Goal: Find specific page/section: Find specific page/section

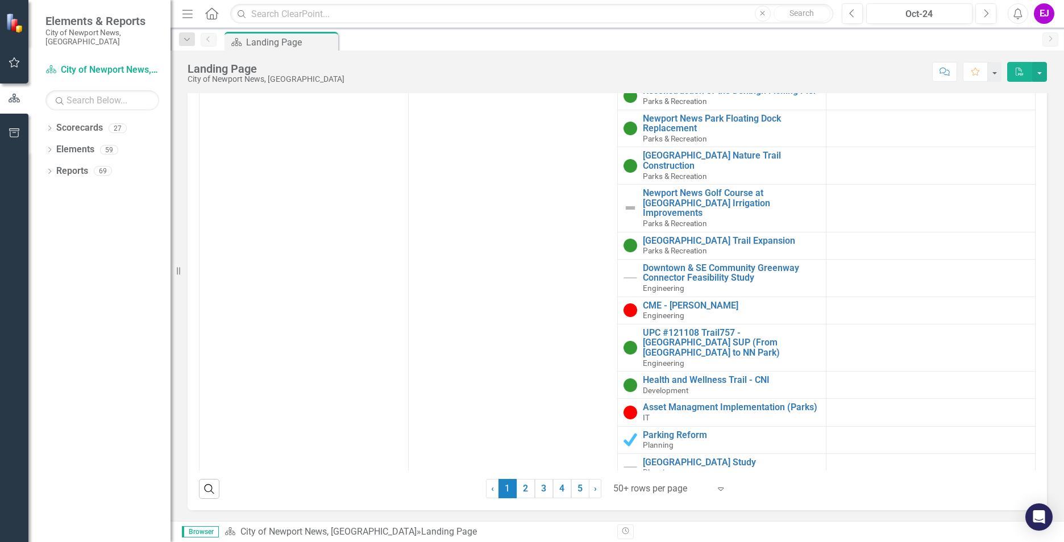
scroll to position [1140, 0]
click at [517, 488] on link "2" at bounding box center [526, 488] width 18 height 19
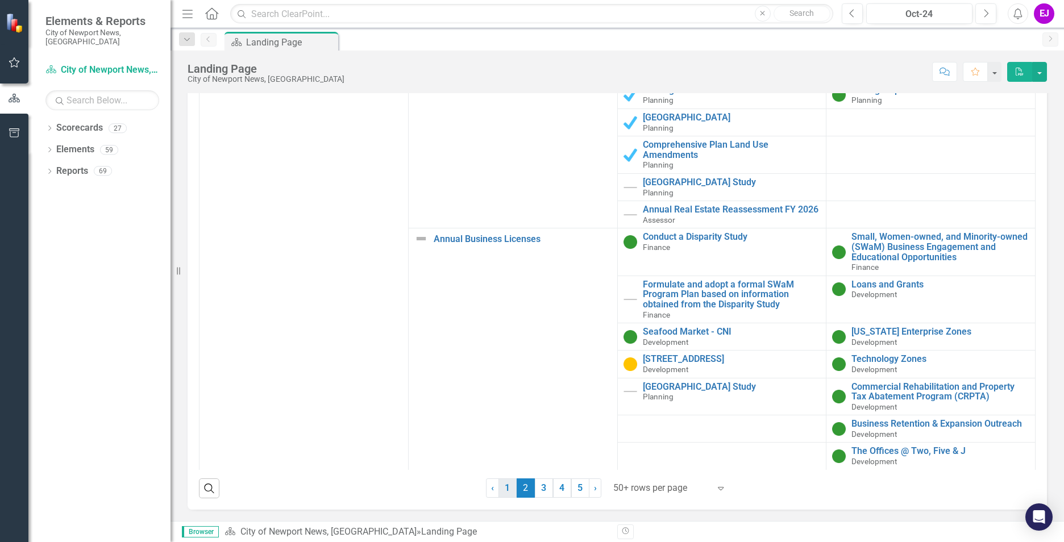
click at [506, 484] on link "1" at bounding box center [508, 488] width 18 height 19
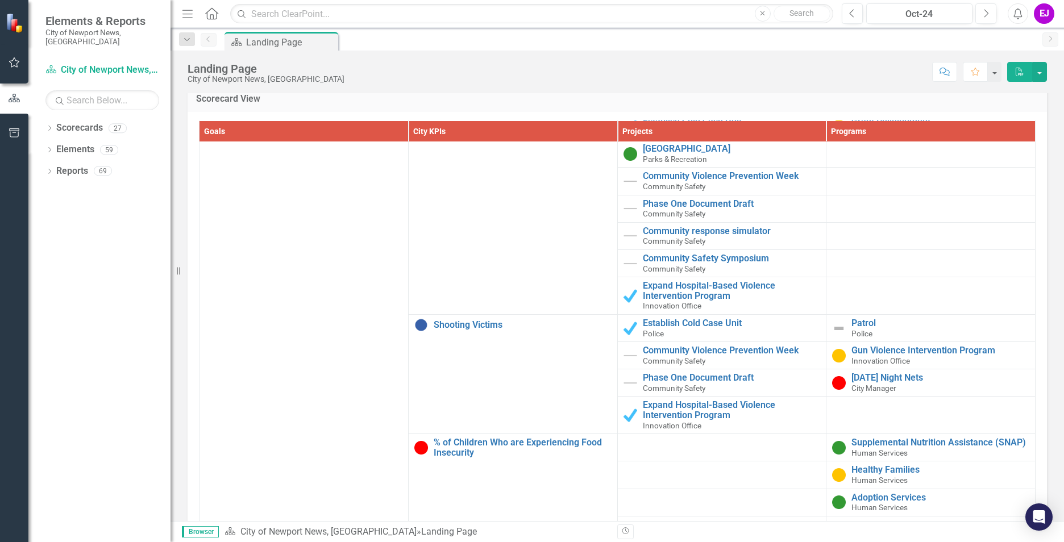
scroll to position [57, 0]
click at [479, 322] on link "Shooting Victims" at bounding box center [523, 325] width 178 height 10
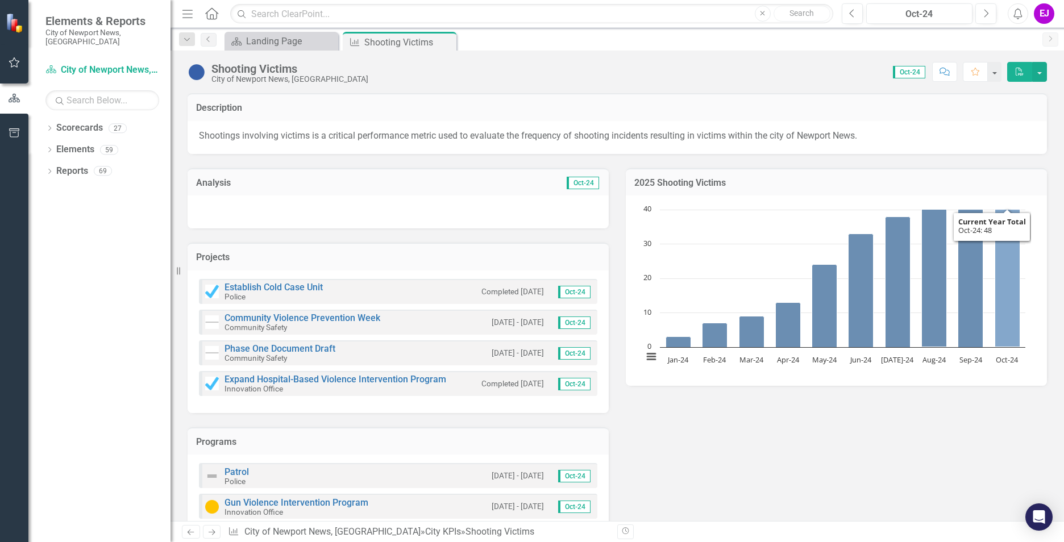
click at [1004, 288] on icon "Oct-24, 48. Current Year Total." at bounding box center [1008, 265] width 25 height 165
click at [674, 182] on h3 "2025 Shooting Victims" at bounding box center [837, 183] width 404 height 10
click at [648, 360] on button "View chart menu, Chart" at bounding box center [652, 357] width 16 height 16
click at [676, 409] on div "Analysis Oct-24 Projects Establish Cold Case Unit Police Completed [DATE] Oct-2…" at bounding box center [617, 360] width 877 height 413
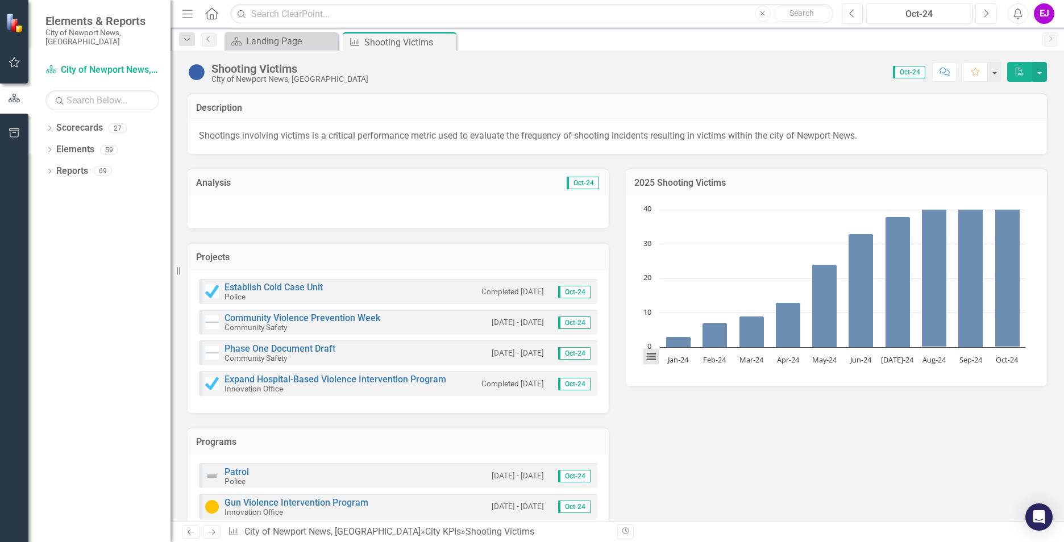
click at [648, 358] on button "View chart menu, Chart" at bounding box center [652, 357] width 16 height 16
click at [679, 318] on li "Download PDF document" at bounding box center [699, 318] width 102 height 18
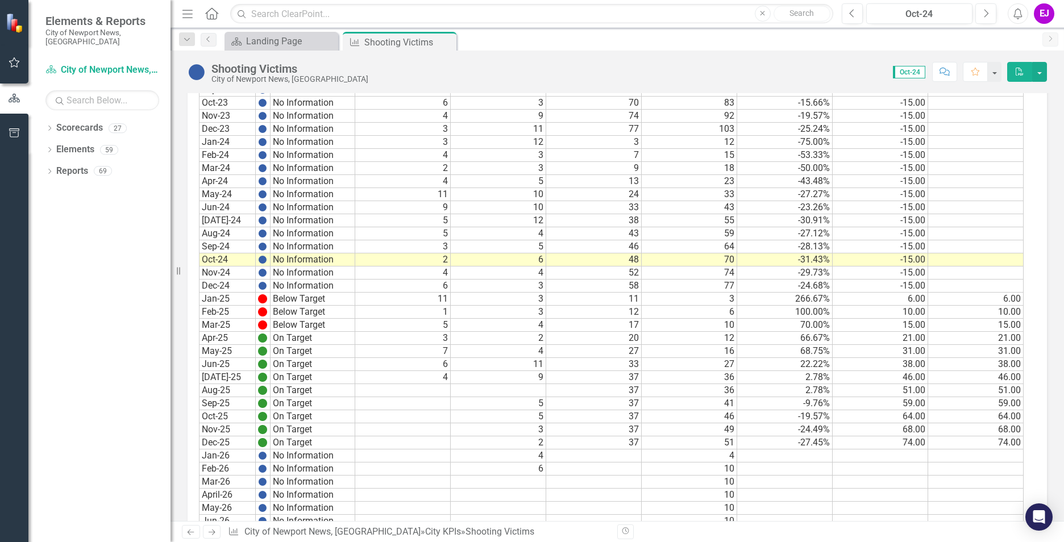
scroll to position [1194, 0]
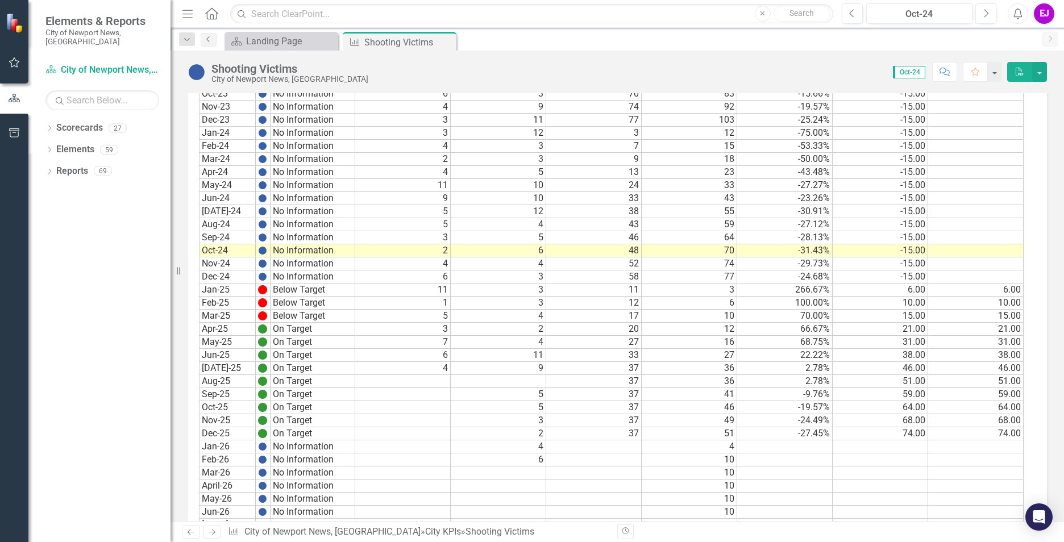
click at [210, 37] on icon "Previous" at bounding box center [208, 39] width 9 height 7
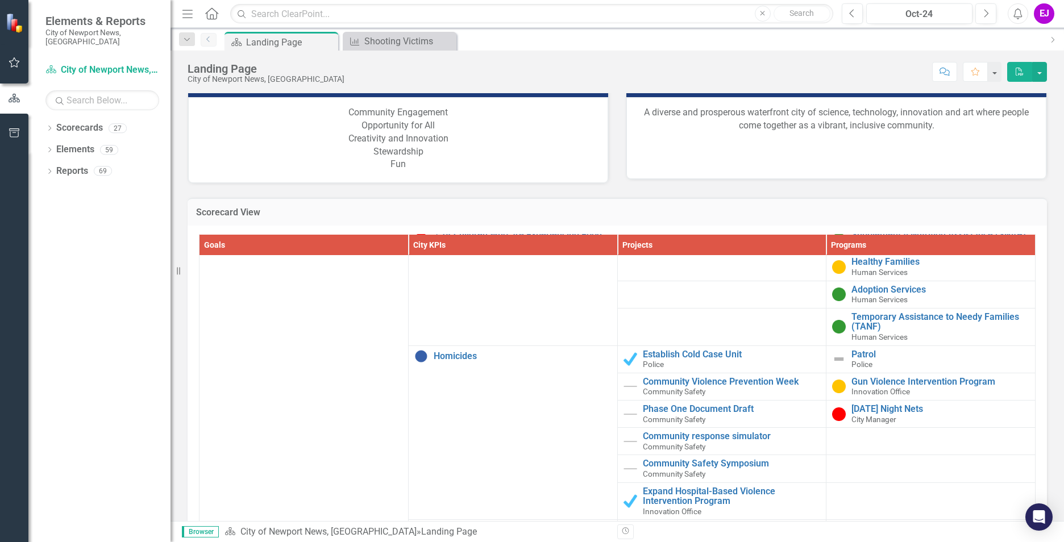
scroll to position [398, 0]
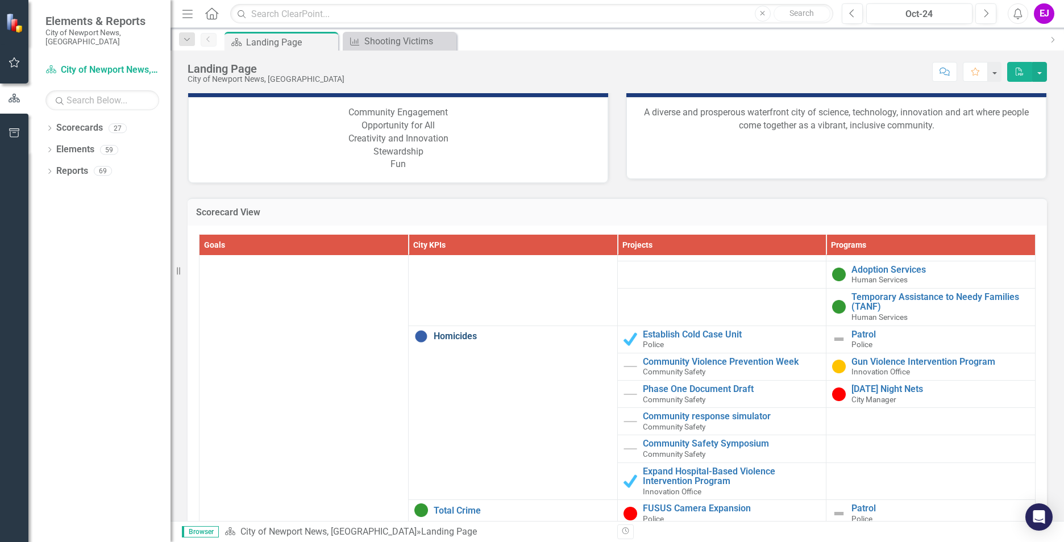
click at [454, 342] on link "Homicides" at bounding box center [523, 337] width 178 height 10
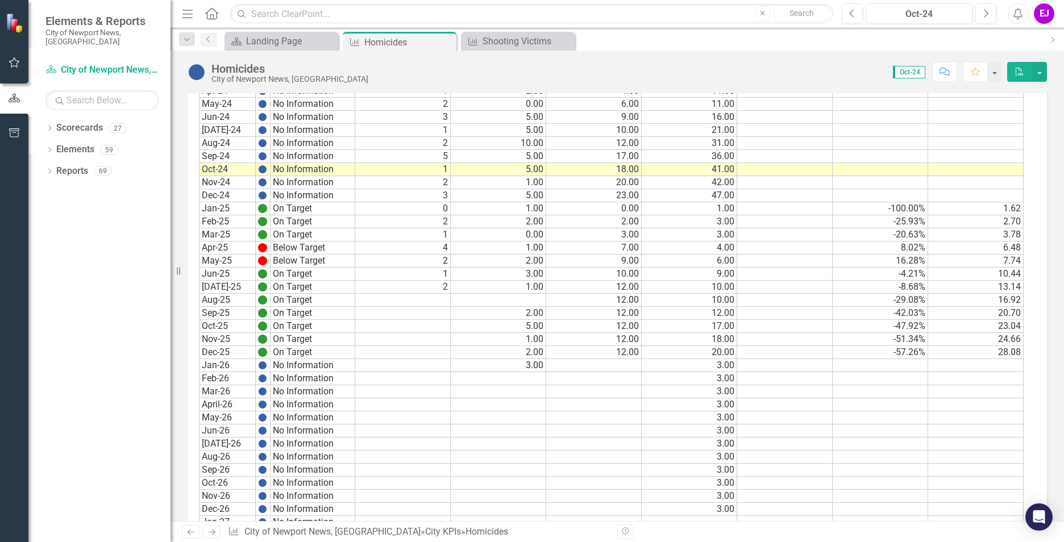
scroll to position [1422, 0]
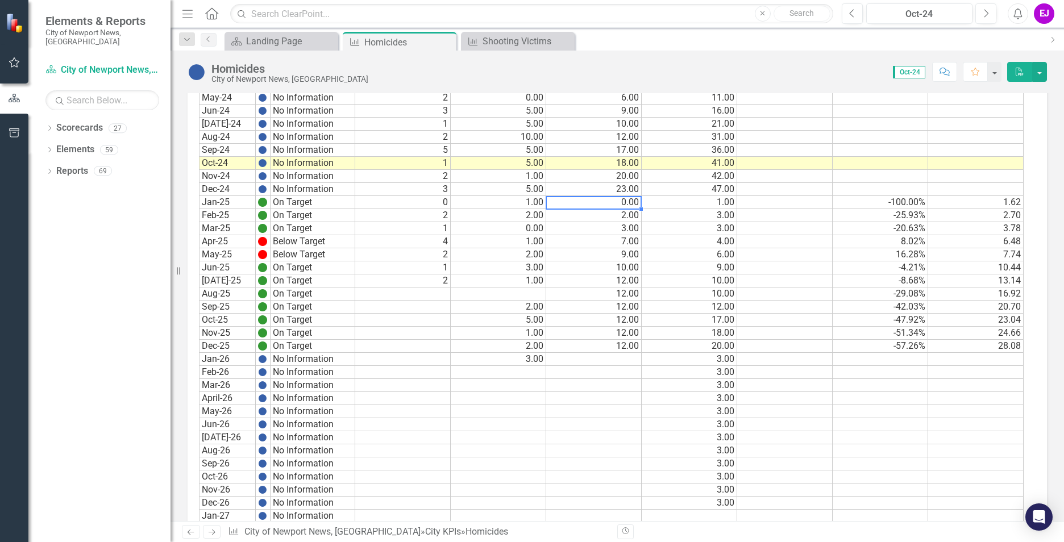
click at [599, 208] on td "0.00" at bounding box center [594, 202] width 96 height 13
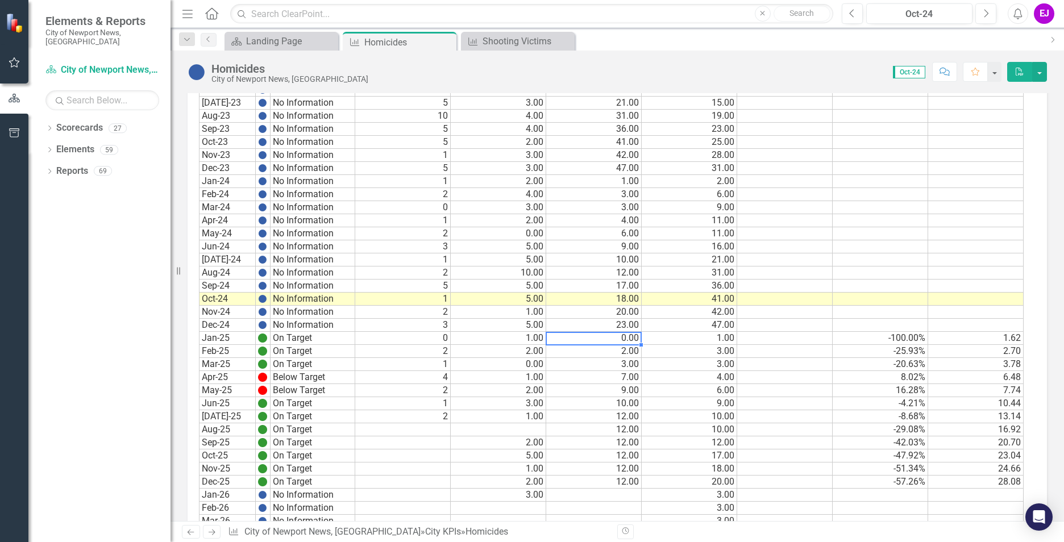
scroll to position [1251, 0]
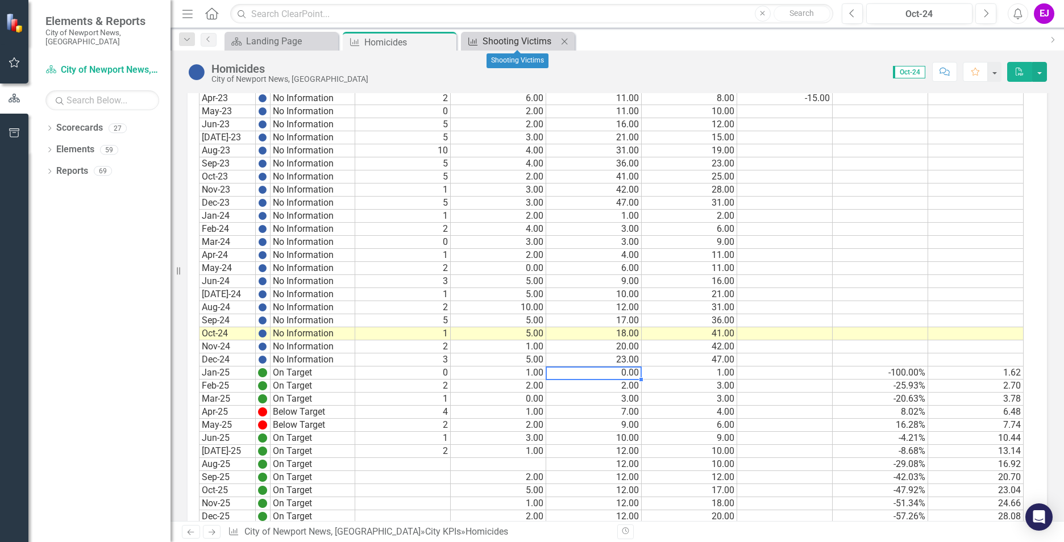
click at [512, 42] on div "Shooting Victims" at bounding box center [520, 41] width 75 height 14
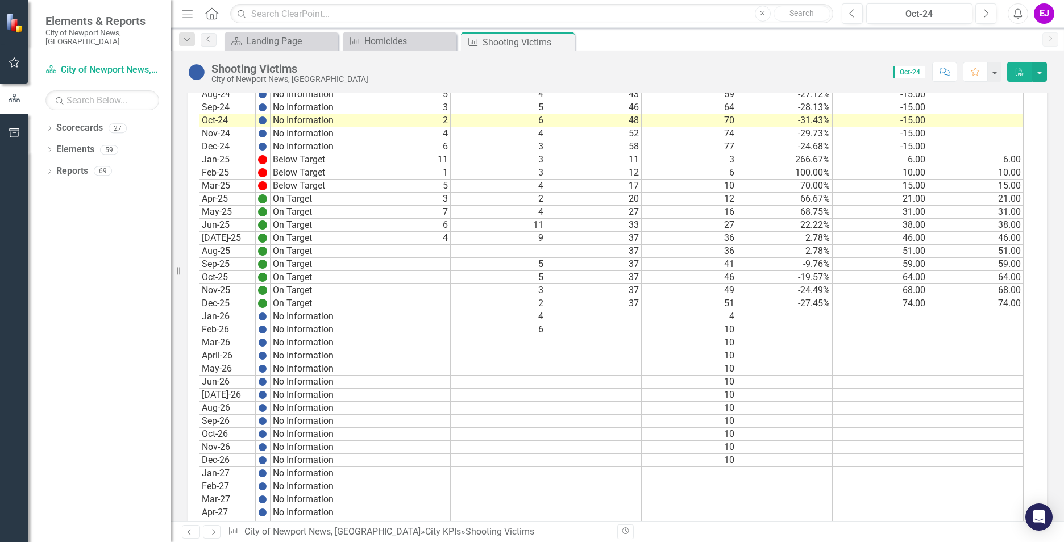
scroll to position [1308, 0]
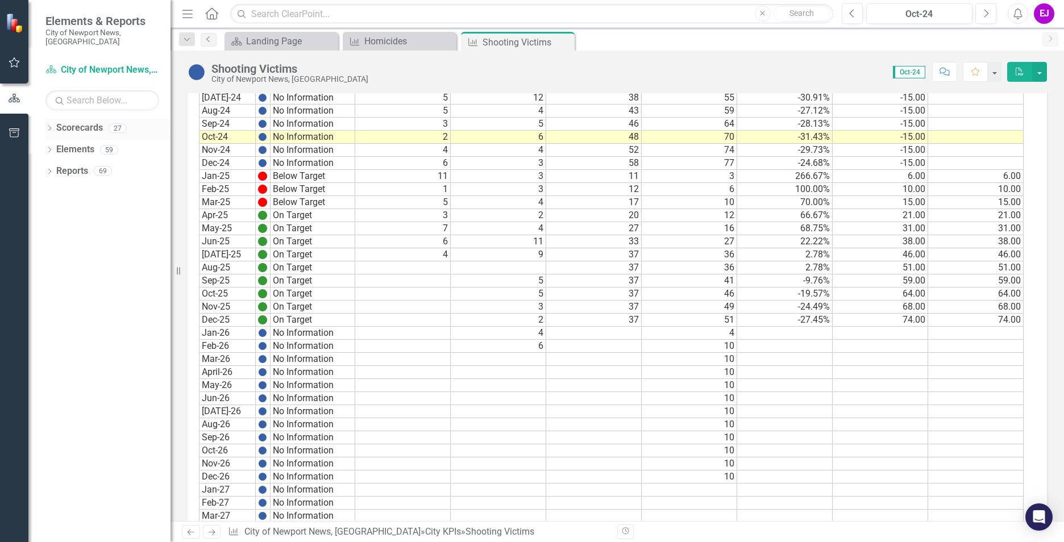
drag, startPoint x: 211, startPoint y: 40, endPoint x: 133, endPoint y: 127, distance: 116.8
click at [211, 40] on icon "Previous" at bounding box center [208, 39] width 9 height 7
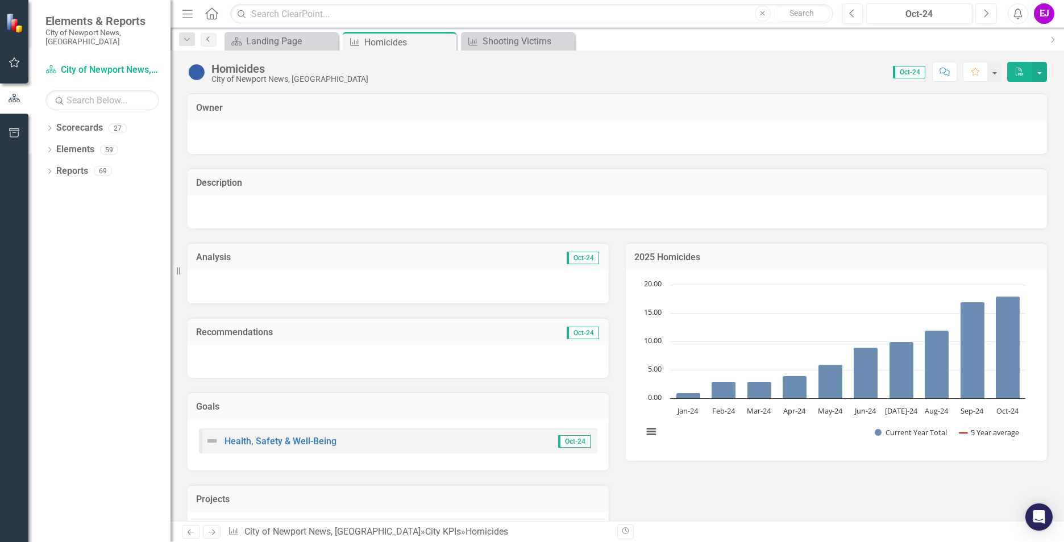
click at [210, 38] on icon "Previous" at bounding box center [208, 39] width 9 height 7
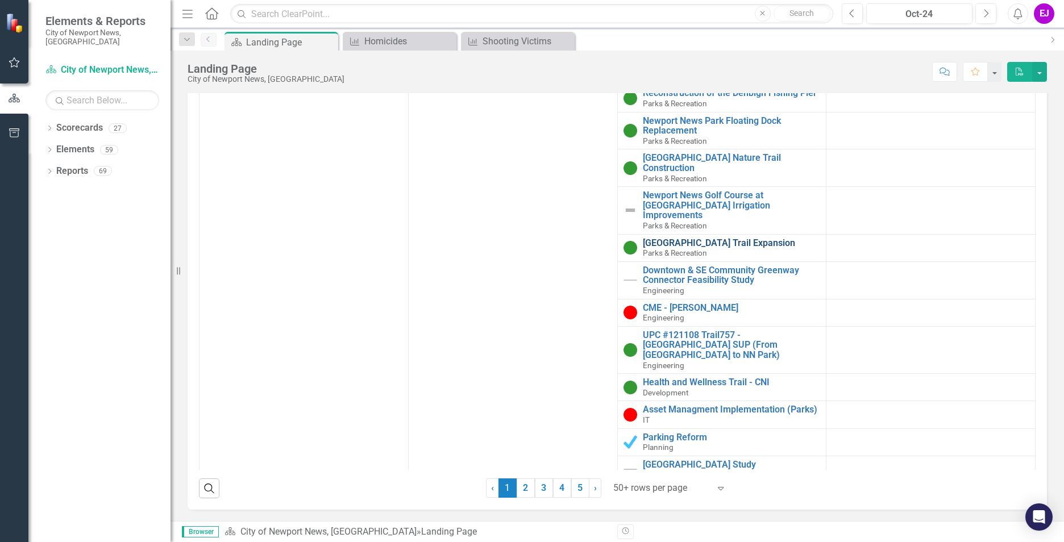
scroll to position [1154, 0]
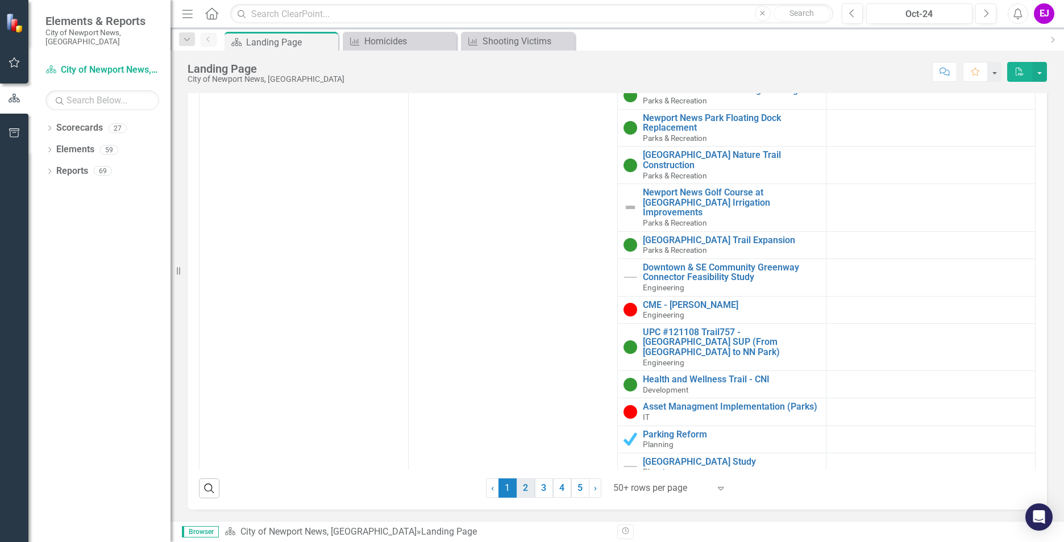
click at [522, 494] on link "2" at bounding box center [526, 488] width 18 height 19
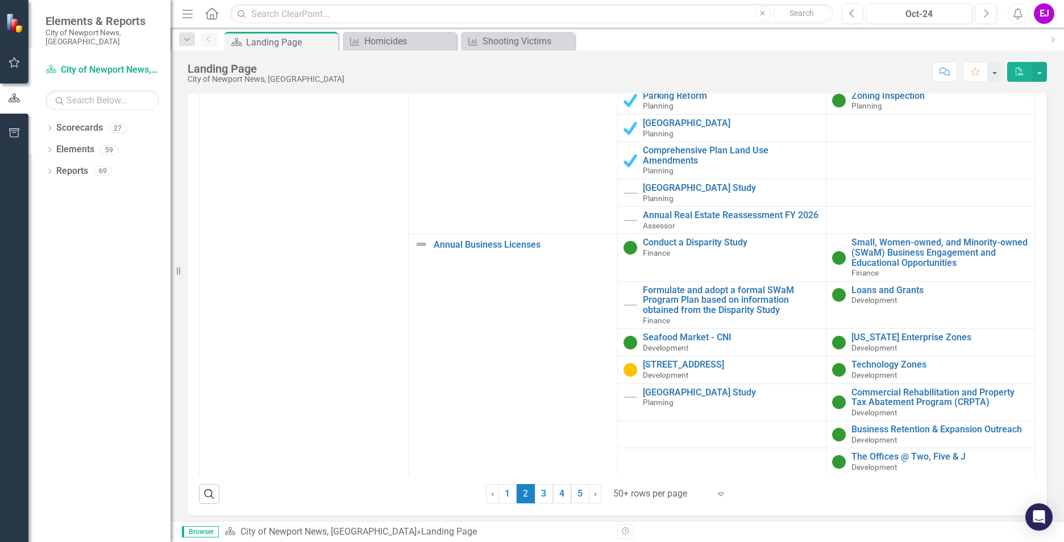
scroll to position [1140, 0]
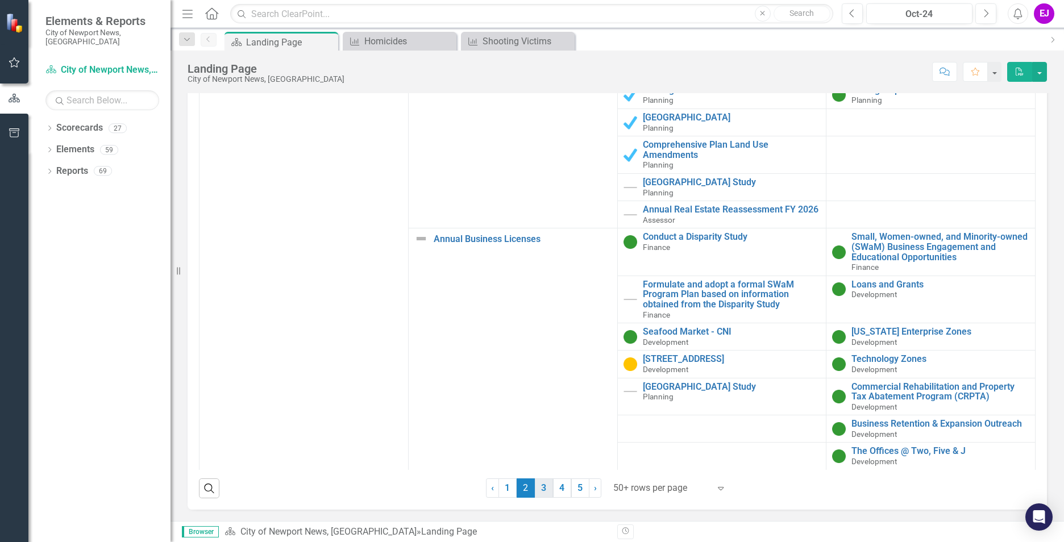
click at [535, 486] on link "3" at bounding box center [544, 488] width 18 height 19
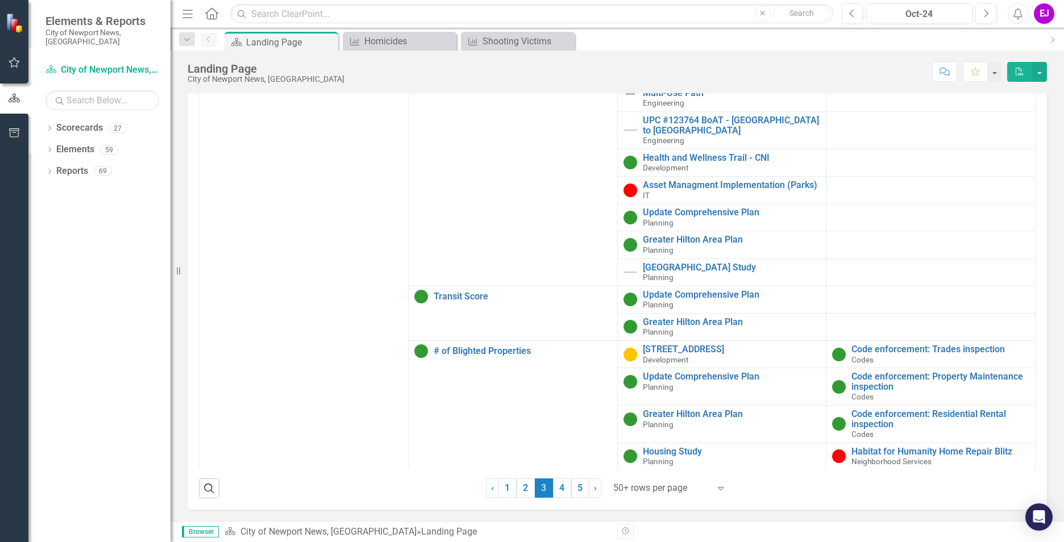
scroll to position [3012, 0]
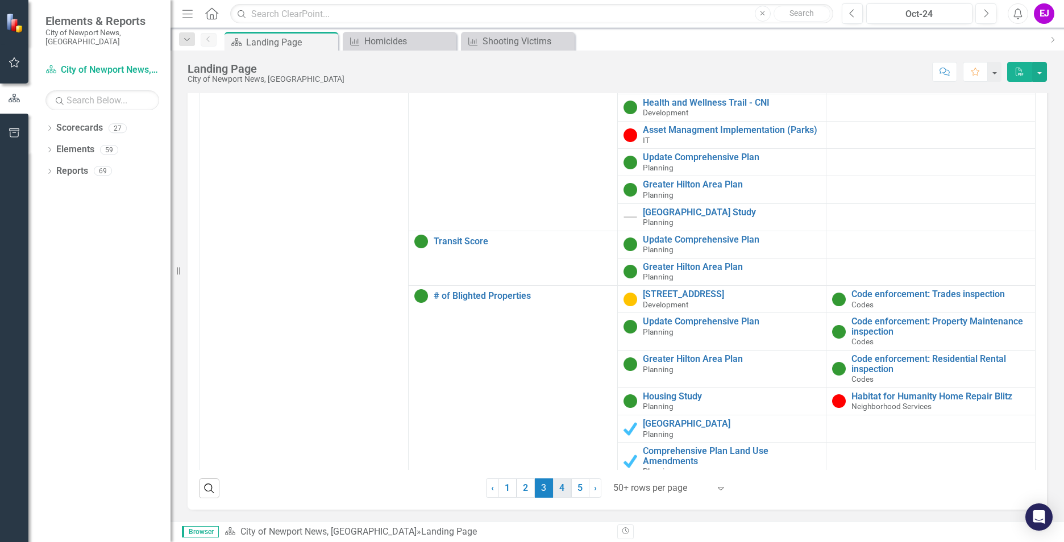
click at [561, 489] on link "4" at bounding box center [562, 488] width 18 height 19
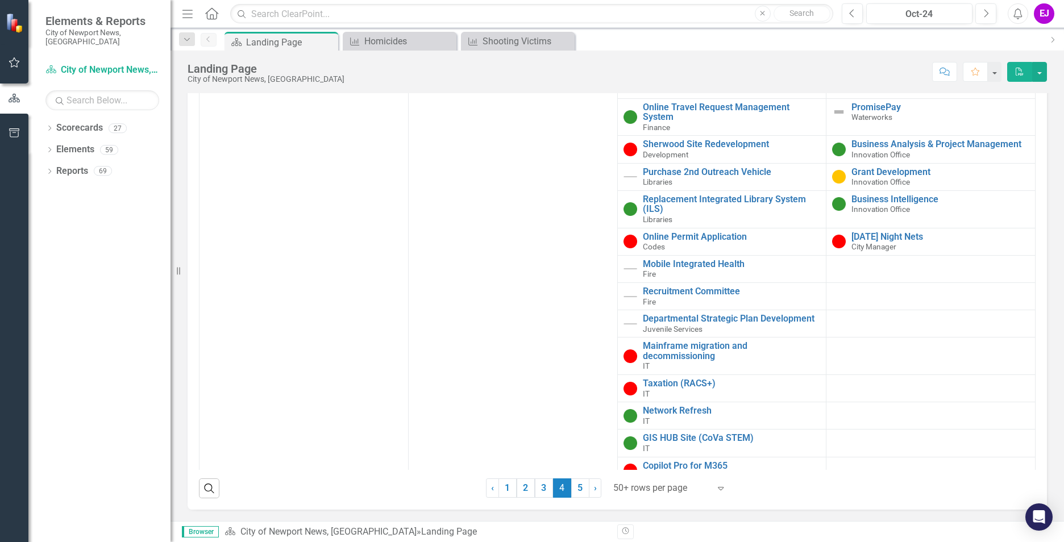
scroll to position [3753, 0]
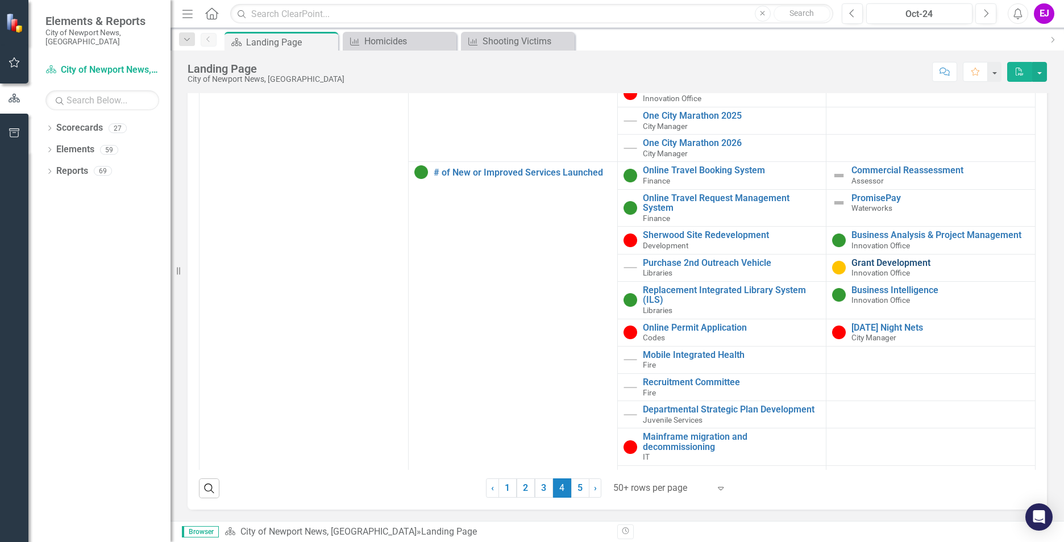
click at [873, 268] on link "Grant Development" at bounding box center [941, 263] width 178 height 10
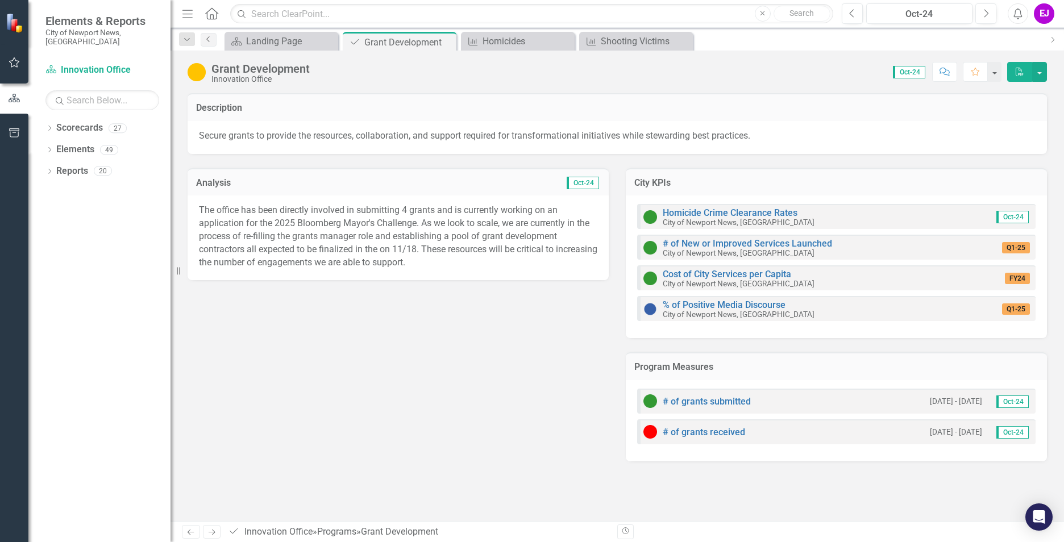
click at [210, 38] on icon "Previous" at bounding box center [208, 39] width 9 height 7
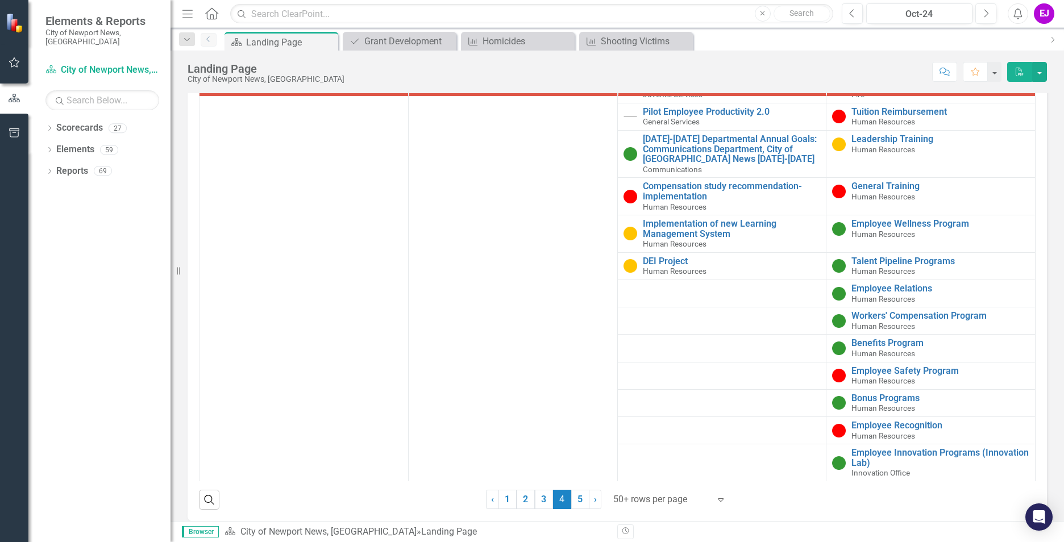
scroll to position [1140, 0]
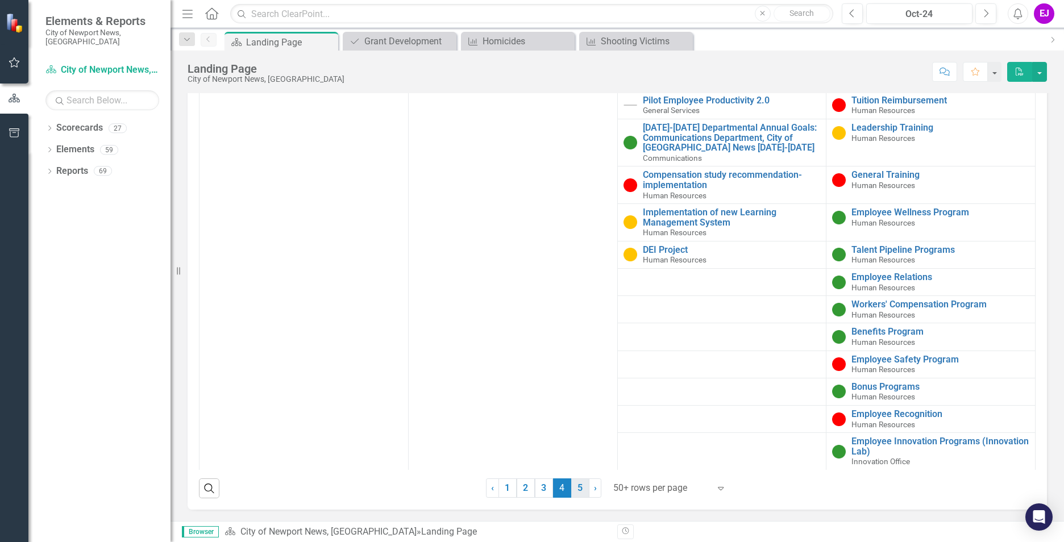
click at [574, 488] on link "5" at bounding box center [580, 488] width 18 height 19
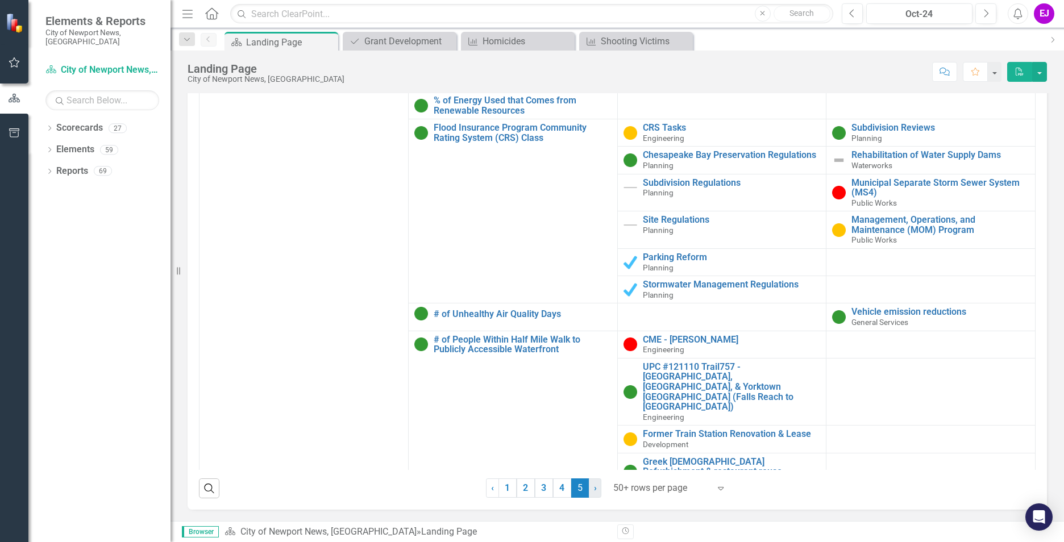
click at [589, 492] on link "› Next" at bounding box center [595, 488] width 13 height 19
